Goal: Information Seeking & Learning: Learn about a topic

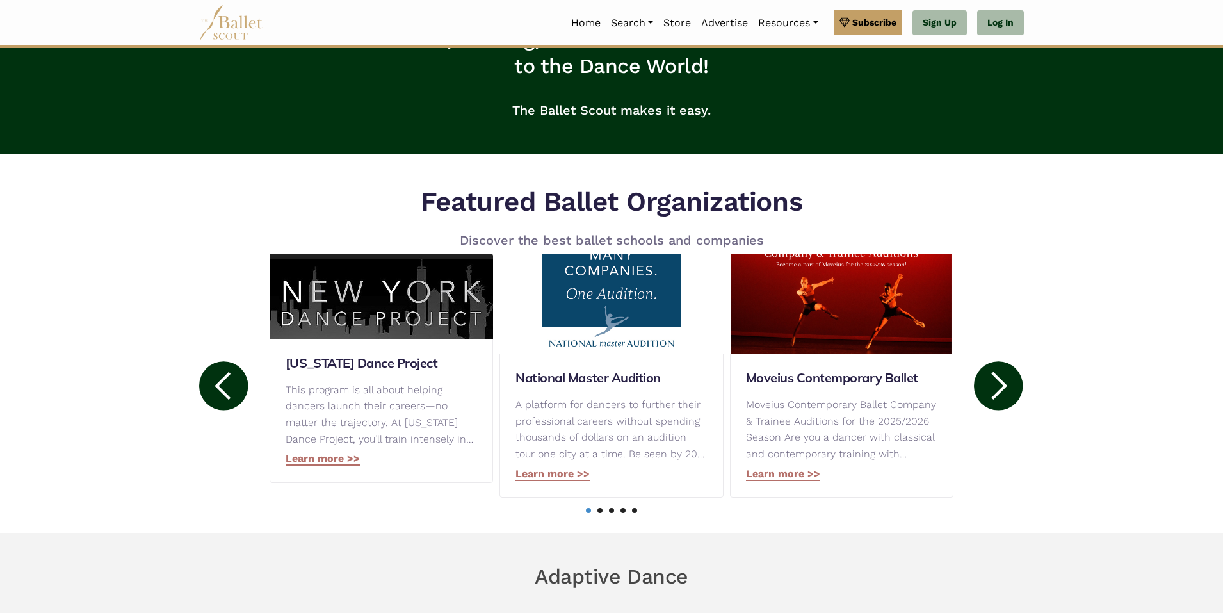
scroll to position [512, 0]
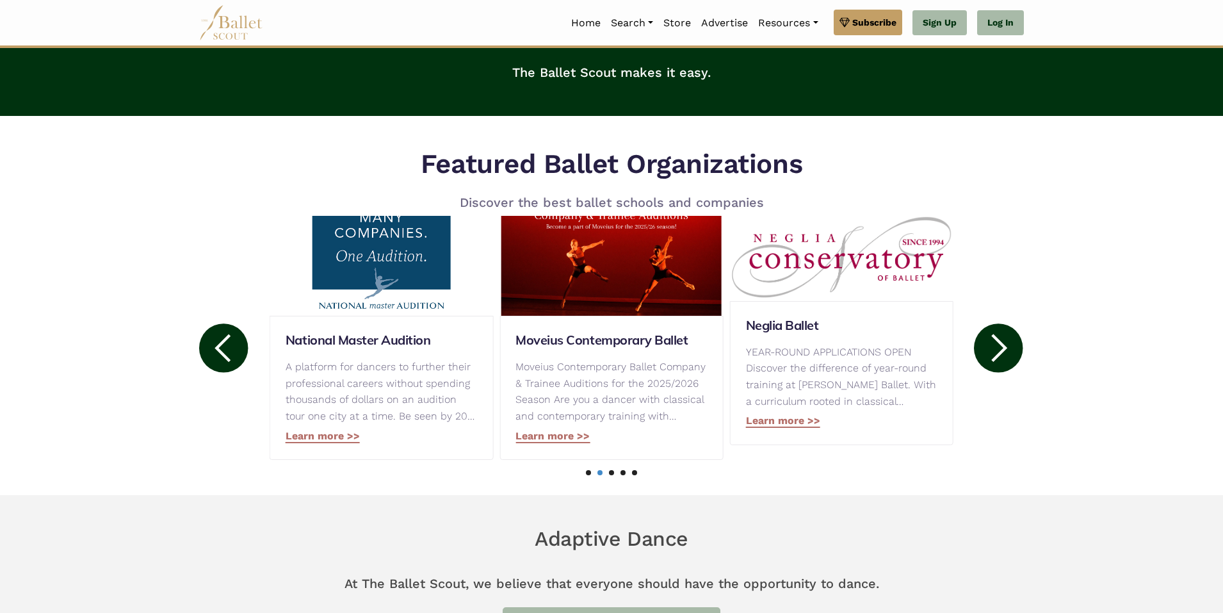
drag, startPoint x: 545, startPoint y: 165, endPoint x: 824, endPoint y: 156, distance: 278.6
click at [824, 156] on div "Featured Ballet Organizations Discover the best ballet schools and companies Mo…" at bounding box center [611, 313] width 845 height 333
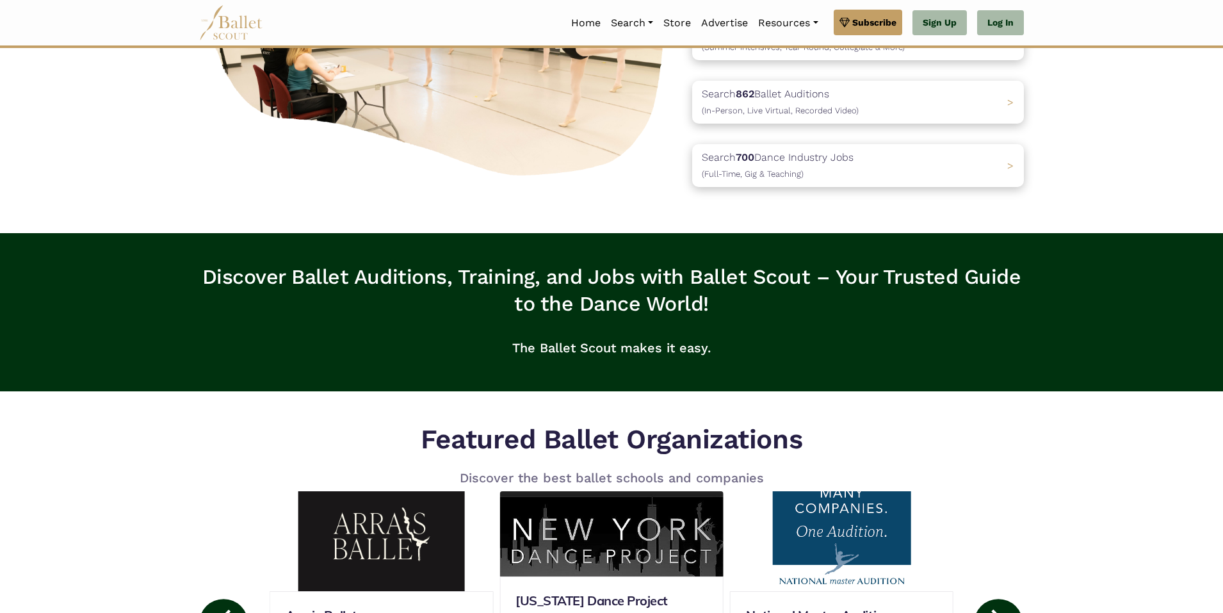
scroll to position [128, 0]
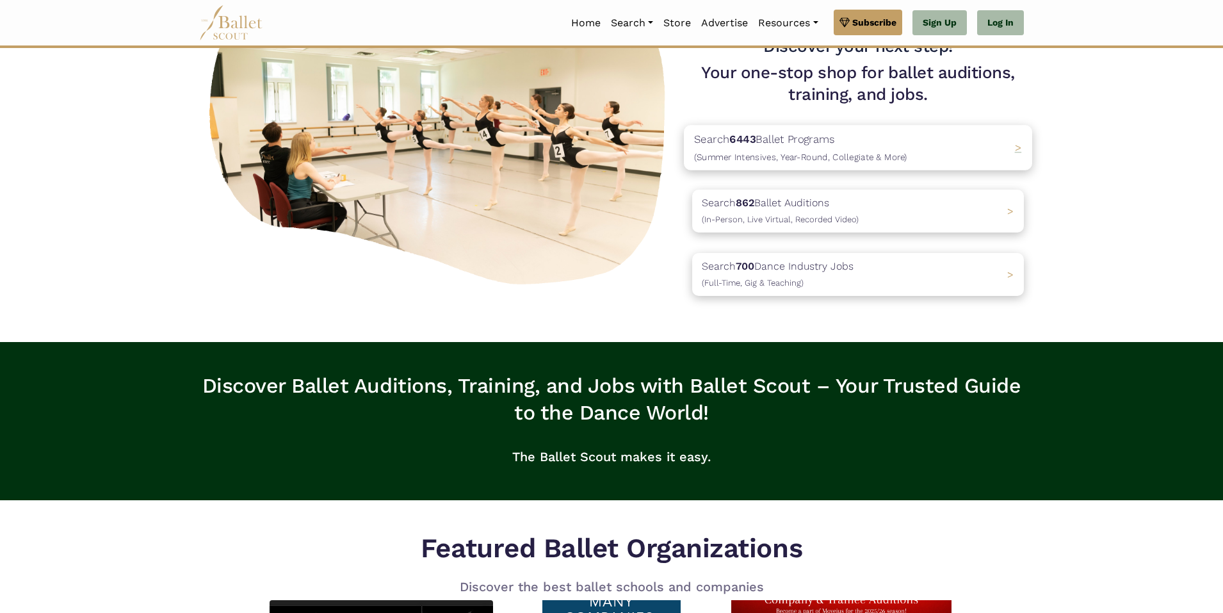
click at [894, 149] on p "Search 6443 Ballet Programs (Summer Intensives, Year-Round, Collegiate & More)" at bounding box center [800, 148] width 213 height 35
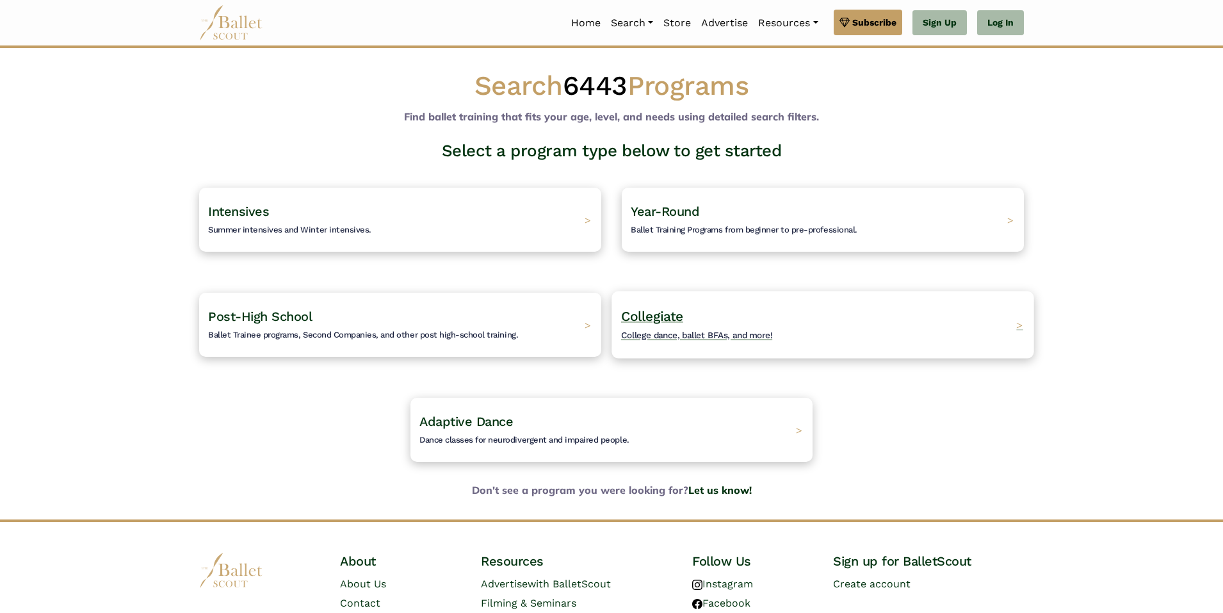
click at [814, 301] on div "Collegiate College dance, ballet BFAs, and more! >" at bounding box center [822, 324] width 422 height 67
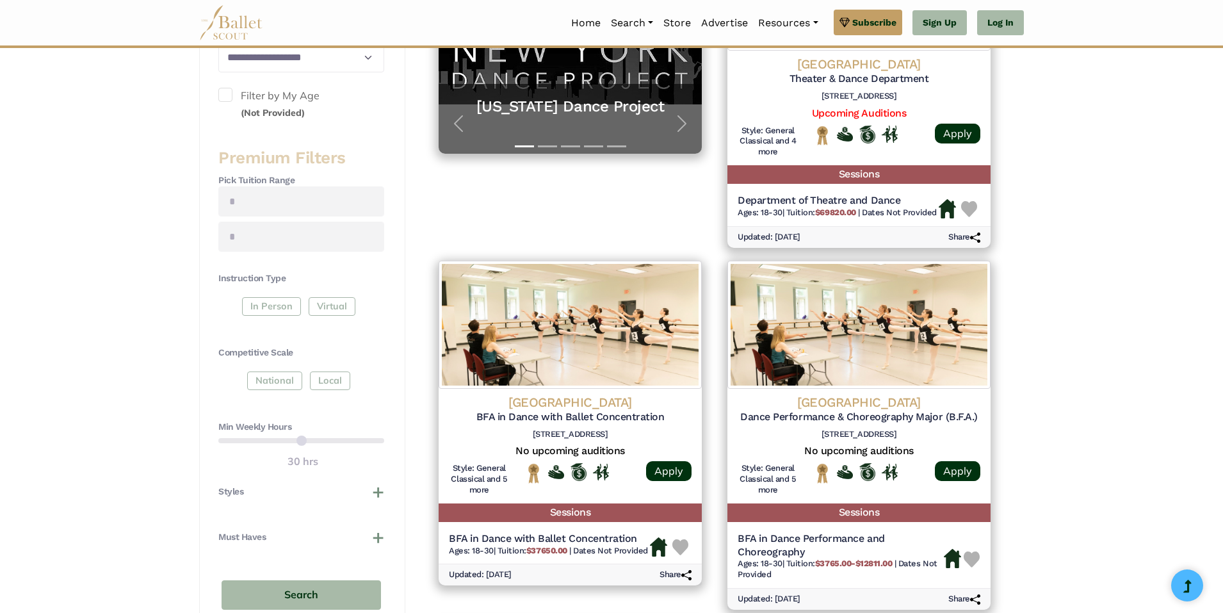
scroll to position [314, 0]
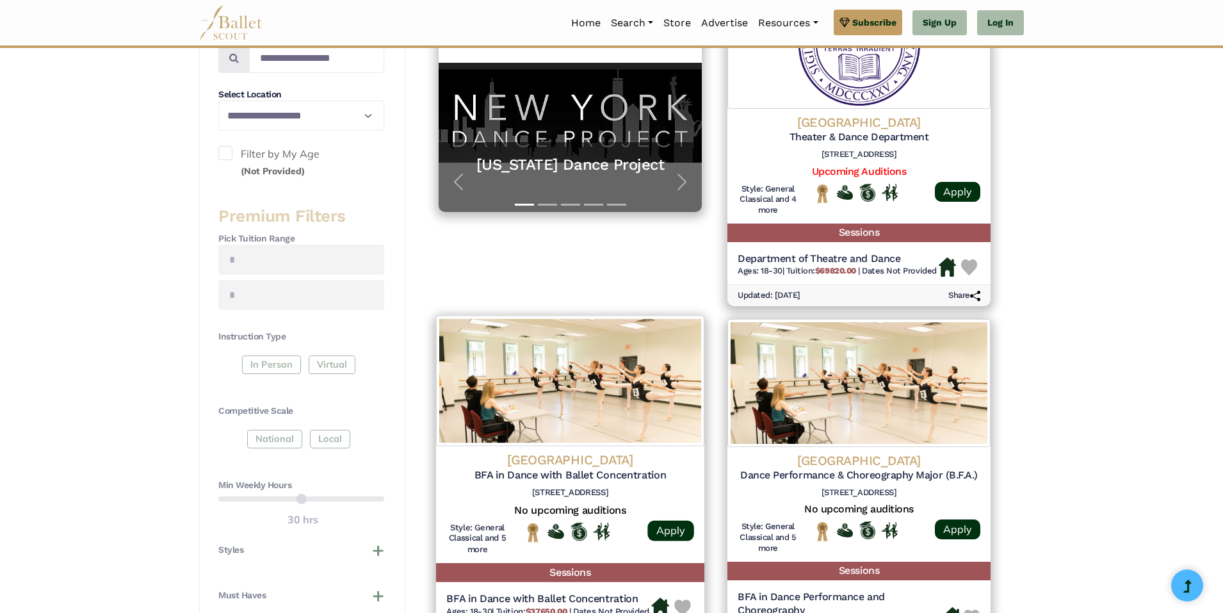
click at [694, 480] on div "[GEOGRAPHIC_DATA] BFA in Dance with Ballet Concentration [STREET_ADDRESS] No up…" at bounding box center [570, 504] width 268 height 117
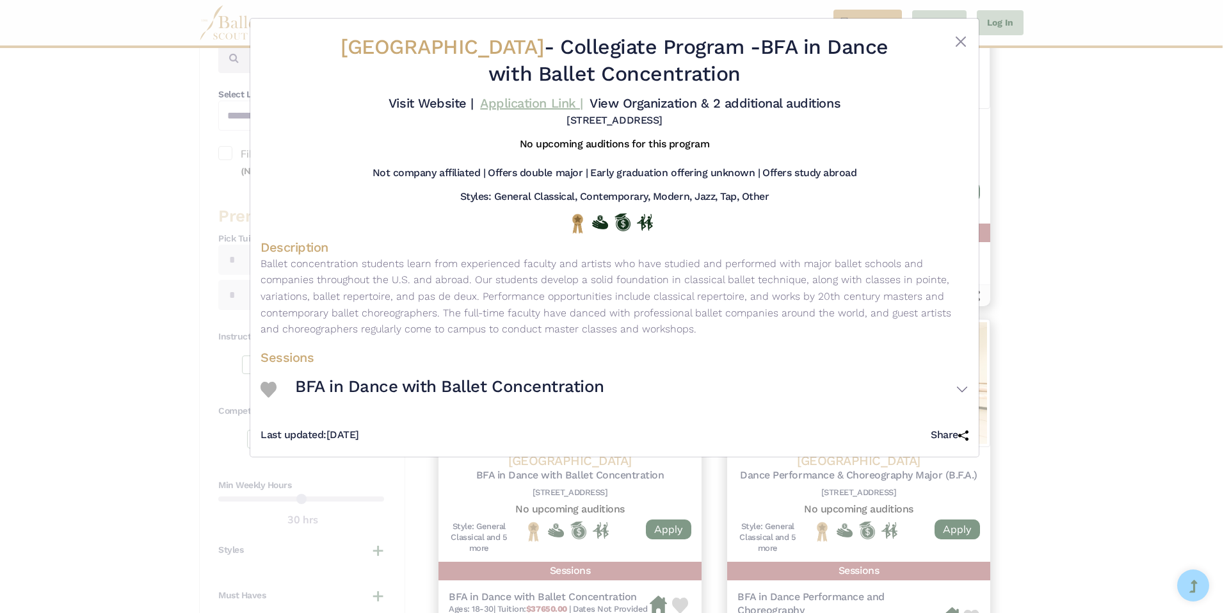
click at [557, 107] on link "Application Link |" at bounding box center [531, 102] width 102 height 15
click at [1089, 57] on div "[GEOGRAPHIC_DATA] - Collegiate Program - BFA in Dance with Ballet Concentration…" at bounding box center [614, 306] width 1229 height 613
